Goal: Information Seeking & Learning: Learn about a topic

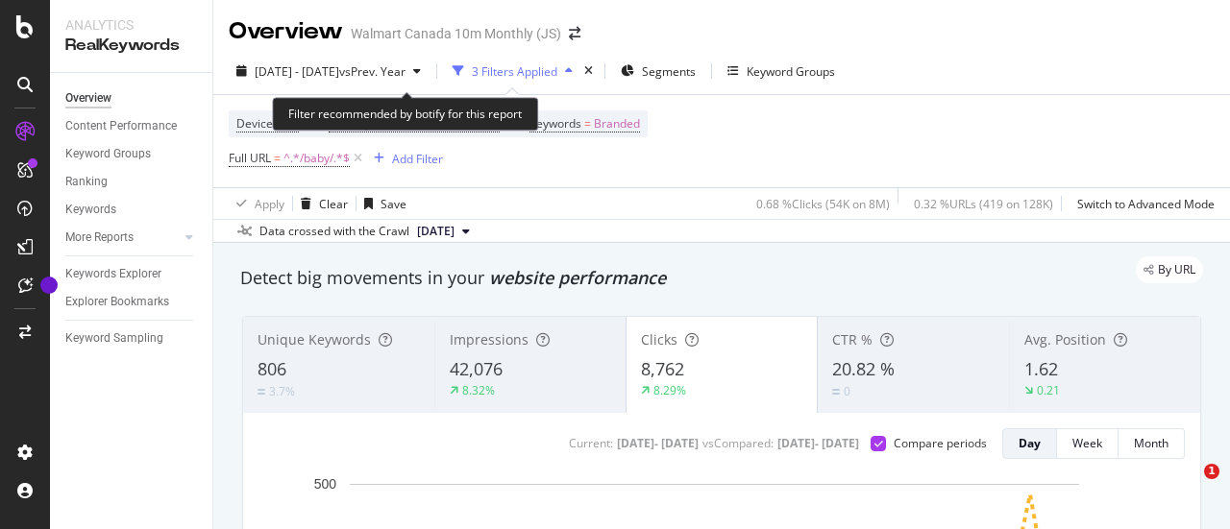
click at [594, 110] on span "Branded" at bounding box center [617, 123] width 46 height 27
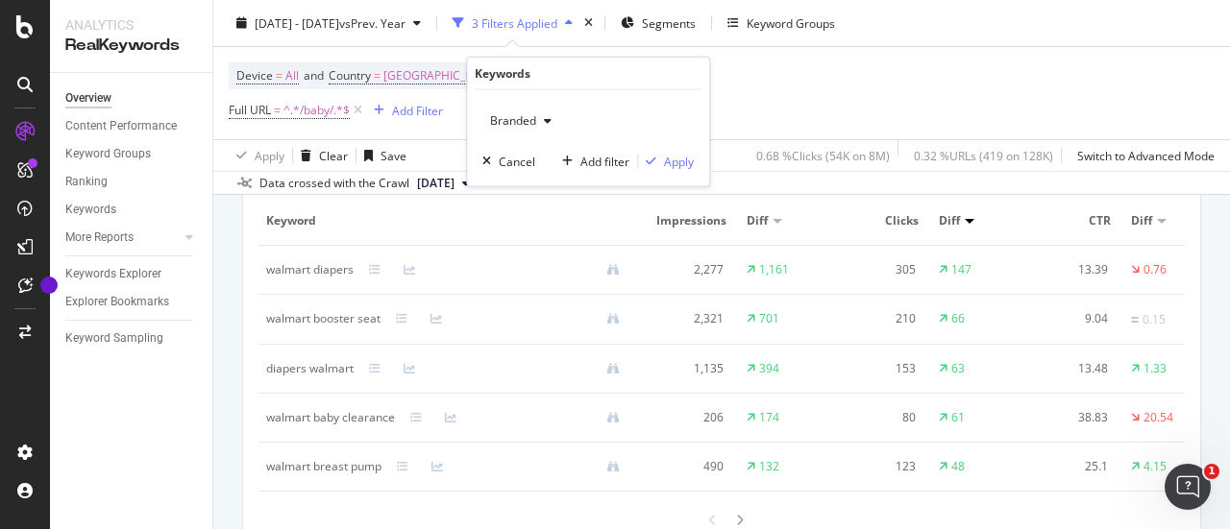
click at [549, 125] on icon "button" at bounding box center [548, 121] width 8 height 12
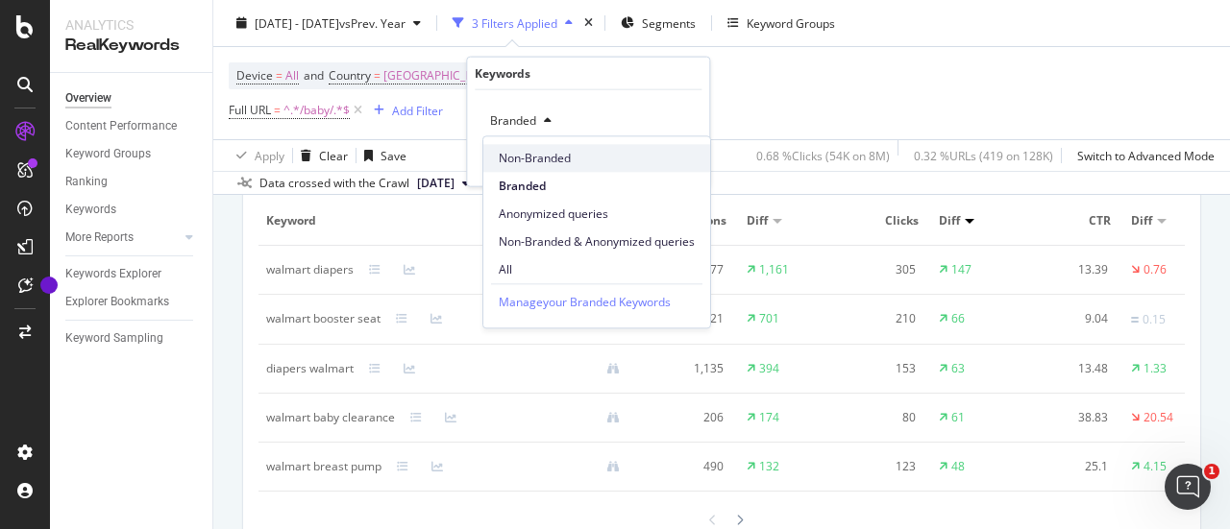
click at [546, 150] on span "Non-Branded" at bounding box center [597, 158] width 196 height 17
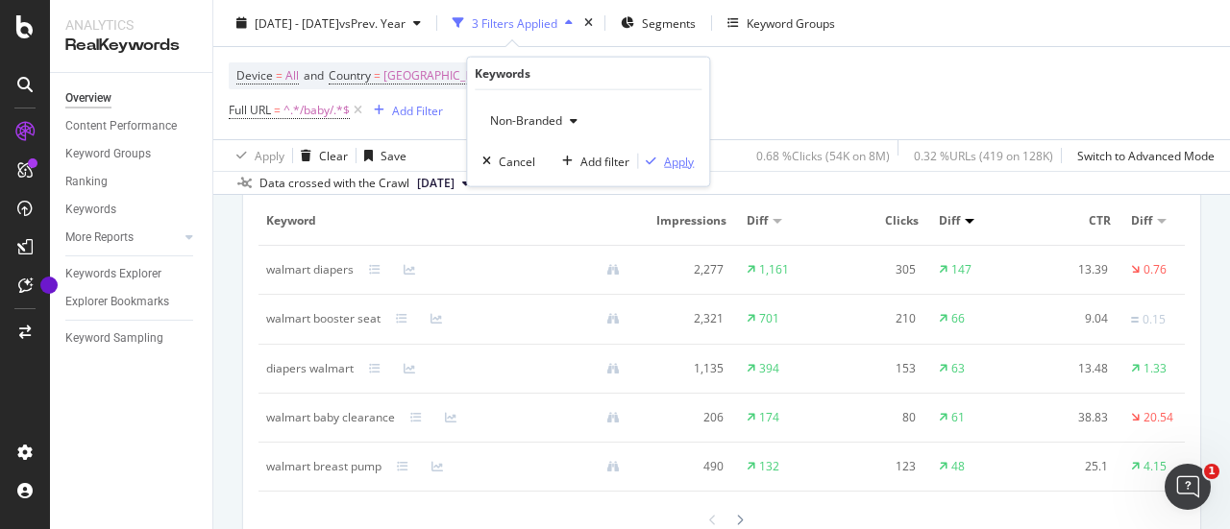
click at [683, 163] on div "Apply" at bounding box center [679, 161] width 30 height 16
